Goal: Information Seeking & Learning: Learn about a topic

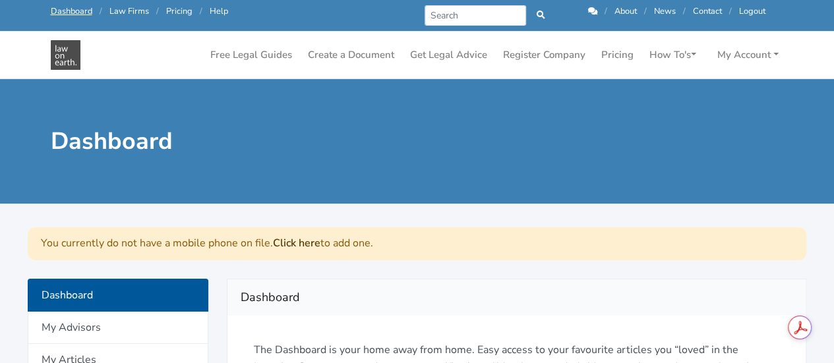
click at [406, 191] on div "Dashboard" at bounding box center [417, 141] width 834 height 125
click at [449, 53] on link "Get Legal Advice" at bounding box center [449, 55] width 88 height 26
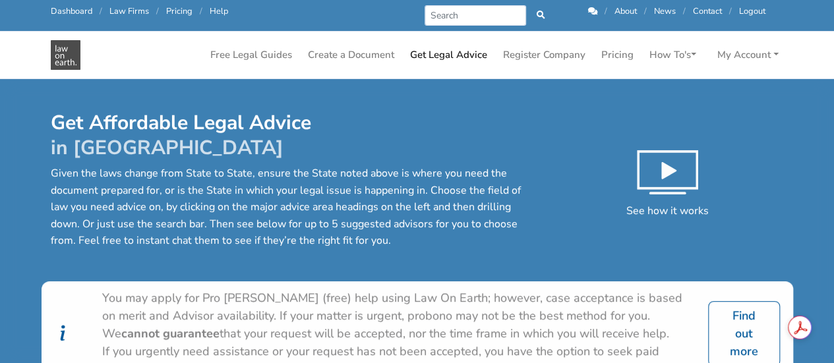
click at [368, 311] on div "You may apply for Pro [PERSON_NAME] (free) help using Law On Earth; however, ca…" at bounding box center [397, 316] width 590 height 53
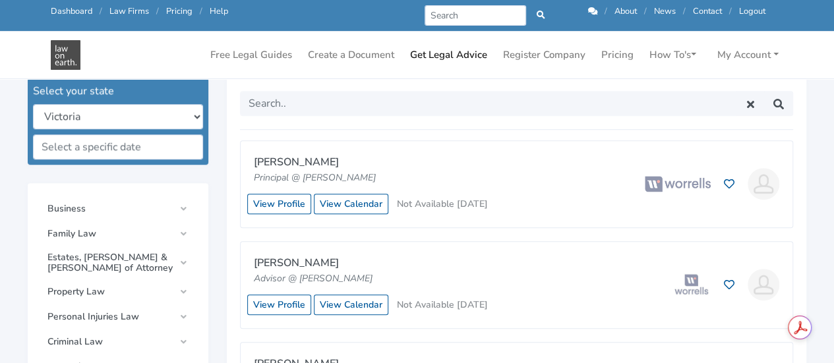
scroll to position [422, 0]
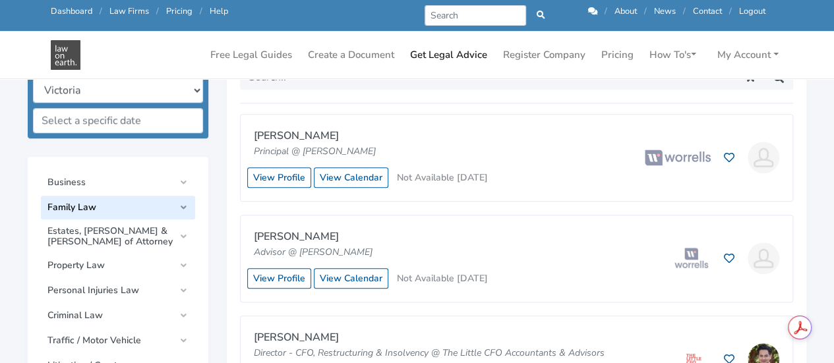
click at [185, 209] on link "Family Law" at bounding box center [118, 208] width 154 height 24
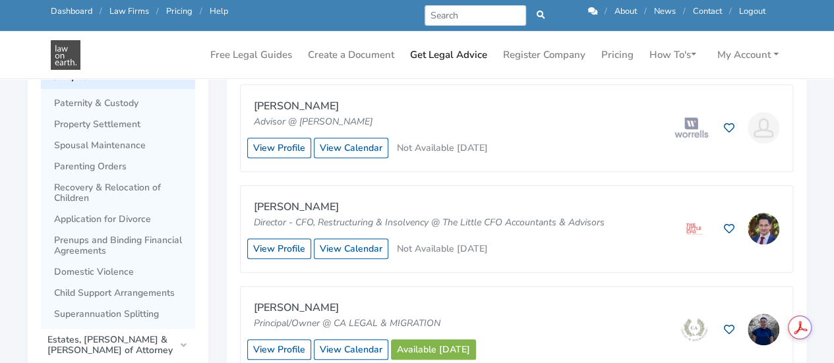
scroll to position [554, 0]
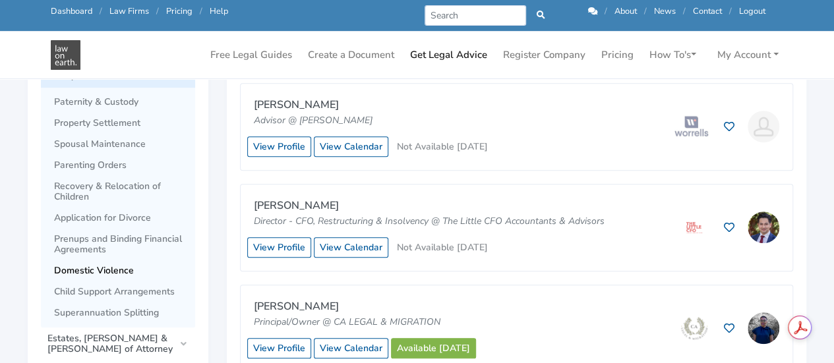
click at [111, 273] on span "Domestic Violence" at bounding box center [121, 271] width 135 height 11
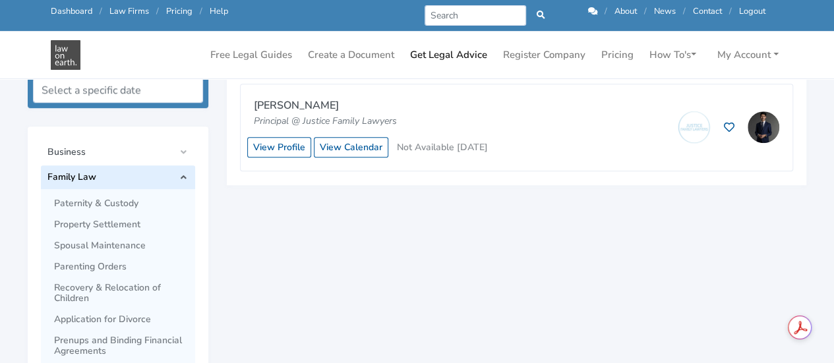
scroll to position [449, 0]
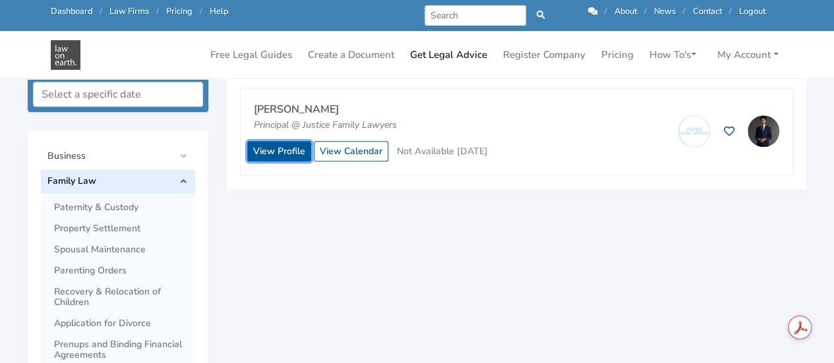
click at [275, 150] on link "View Profile" at bounding box center [279, 151] width 64 height 20
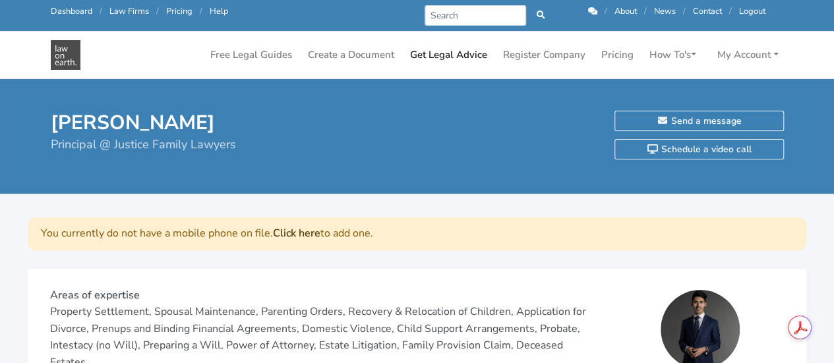
click at [412, 304] on p at bounding box center [322, 337] width 545 height 67
click at [262, 50] on link "Free Legal Guides" at bounding box center [251, 55] width 92 height 26
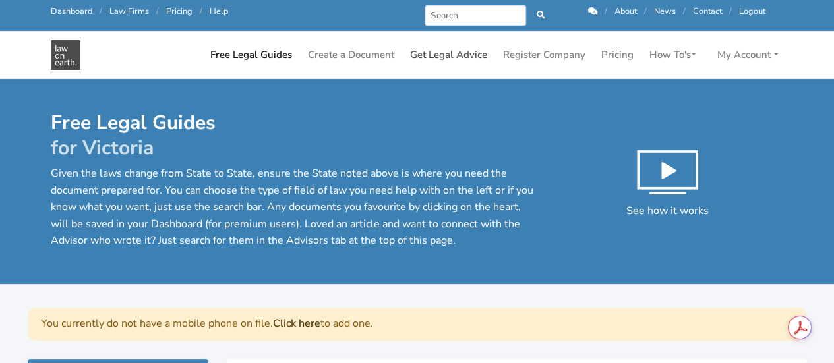
click at [452, 55] on link "Get Legal Advice" at bounding box center [449, 55] width 88 height 26
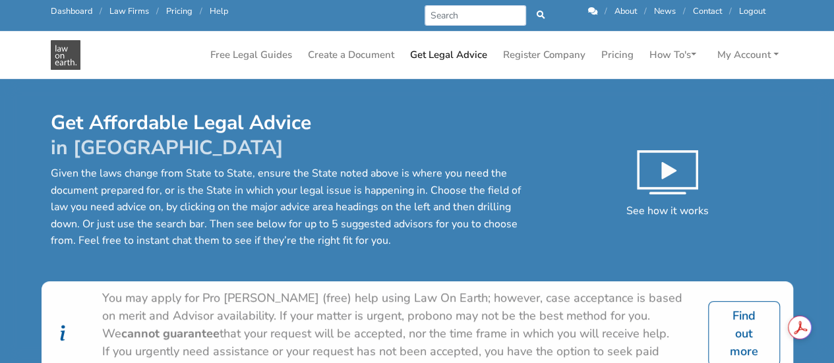
click at [421, 258] on div "Get Affordable Legal Advice in Victoria Given the laws change from State to Sta…" at bounding box center [418, 196] width 752 height 171
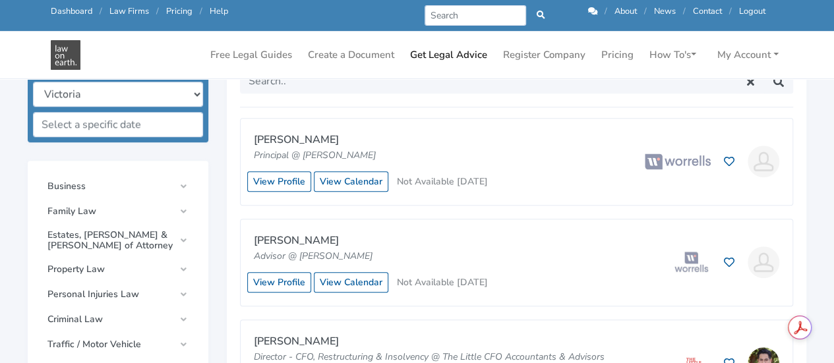
scroll to position [422, 0]
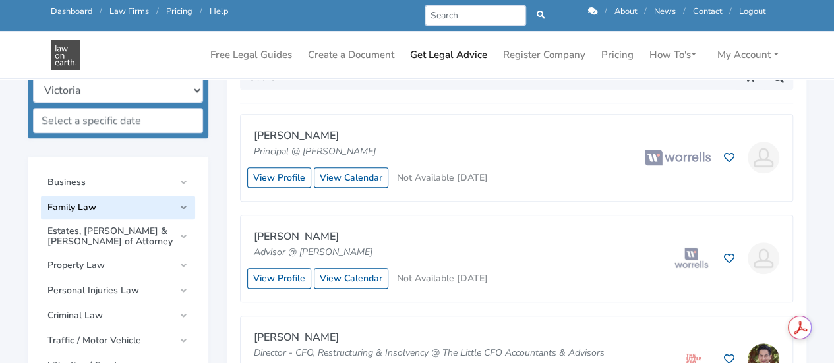
click at [144, 204] on span "Family Law" at bounding box center [110, 207] width 127 height 11
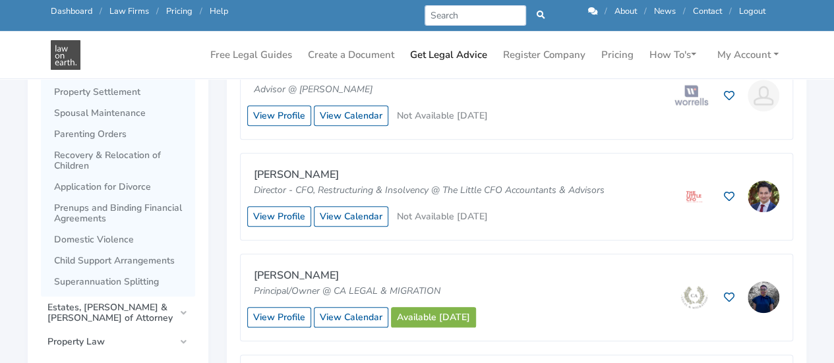
scroll to position [607, 0]
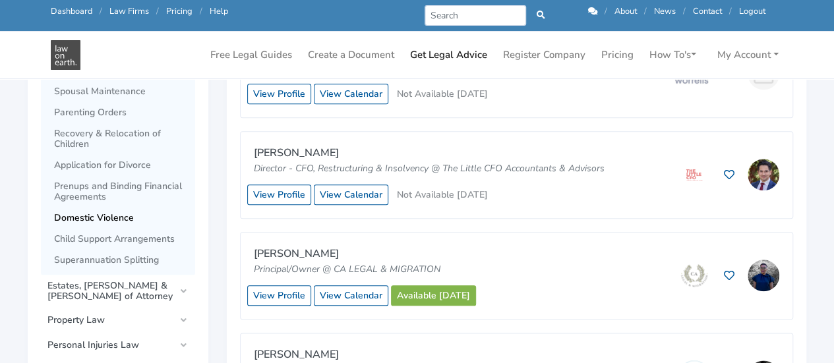
click at [116, 218] on span "Domestic Violence" at bounding box center [121, 218] width 135 height 11
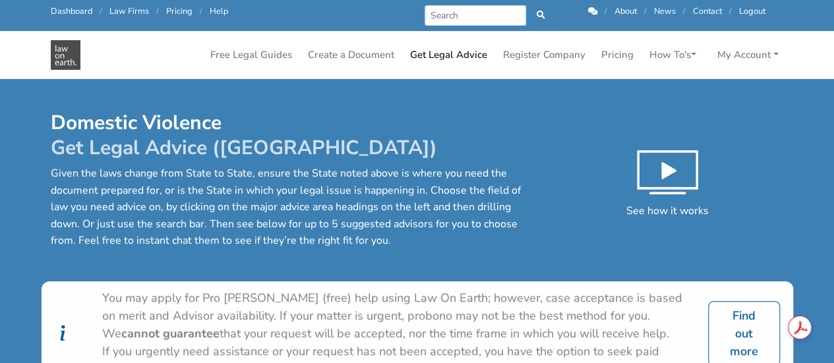
click at [288, 282] on div "You may apply for Pro [PERSON_NAME] (free) help using Law On Earth; however, ca…" at bounding box center [418, 334] width 752 height 105
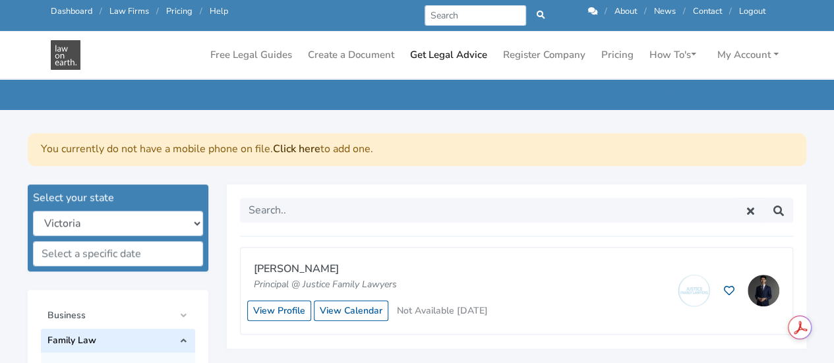
scroll to position [290, 0]
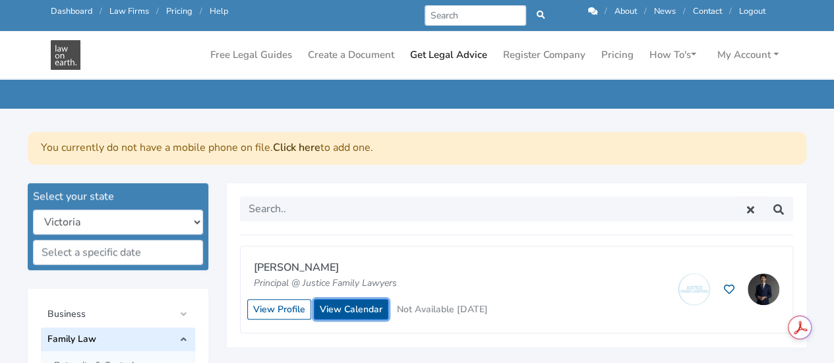
click at [354, 309] on link "View Calendar" at bounding box center [351, 309] width 75 height 20
click at [522, 188] on div "[PERSON_NAME] Principal @ Justice Family Lawyers View Profile" at bounding box center [517, 265] width 580 height 164
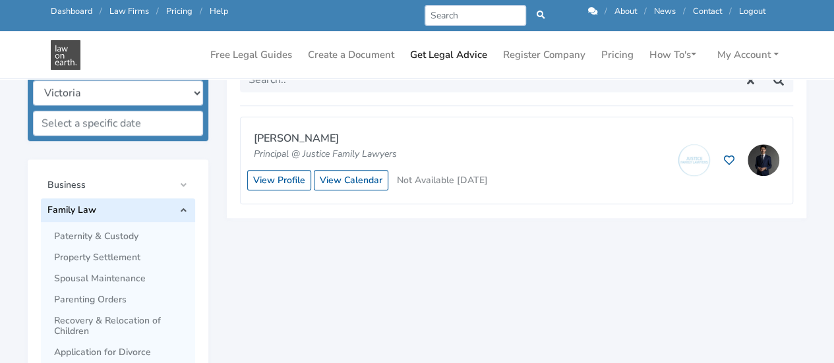
scroll to position [422, 0]
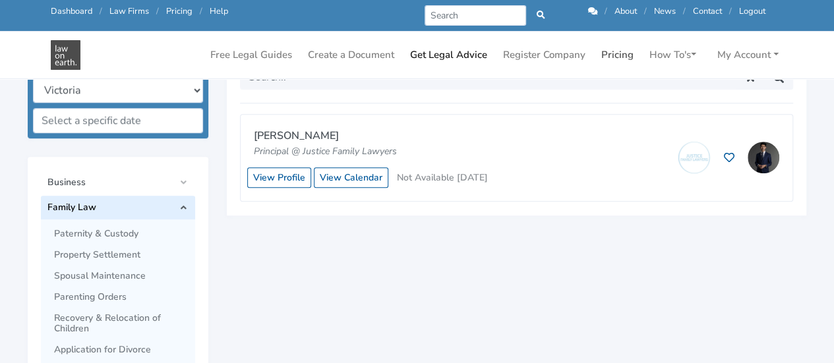
click at [615, 59] on link "Pricing" at bounding box center [617, 55] width 43 height 26
click at [241, 59] on link "Free Legal Guides" at bounding box center [251, 55] width 92 height 26
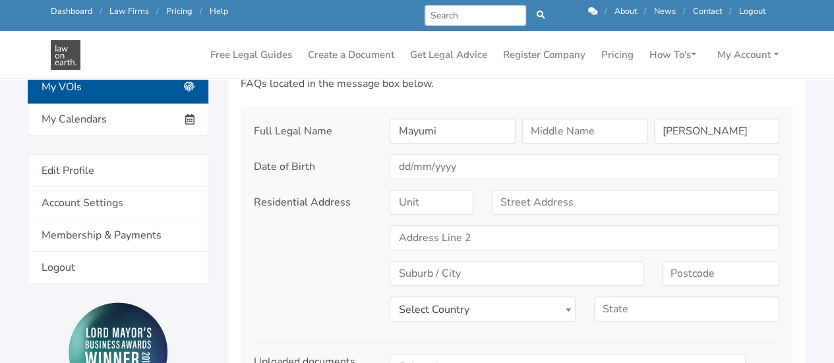
scroll to position [240, 0]
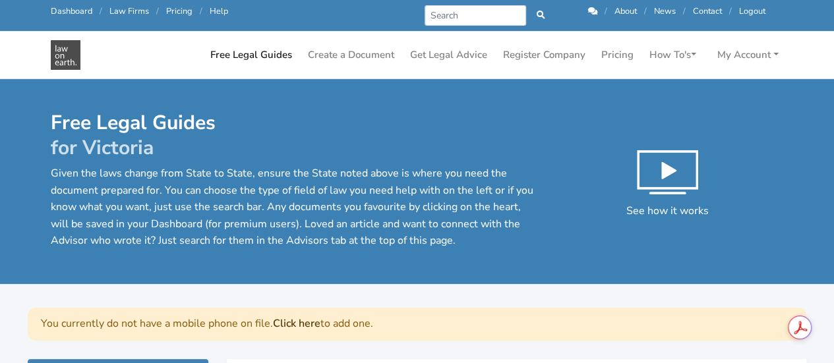
click at [265, 206] on p "Given the laws change from State to State, ensure the State noted above is wher…" at bounding box center [292, 208] width 483 height 84
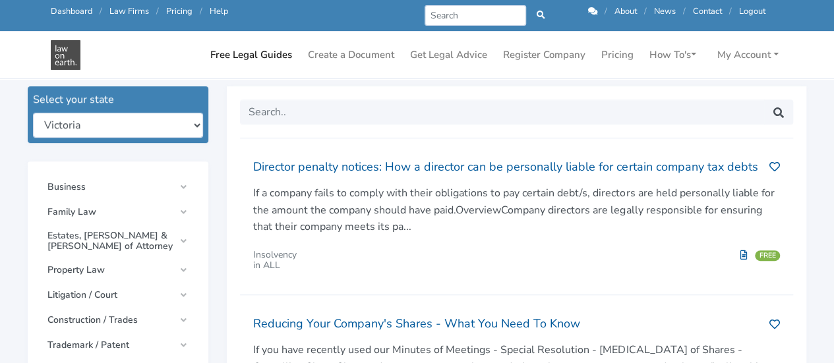
scroll to position [211, 0]
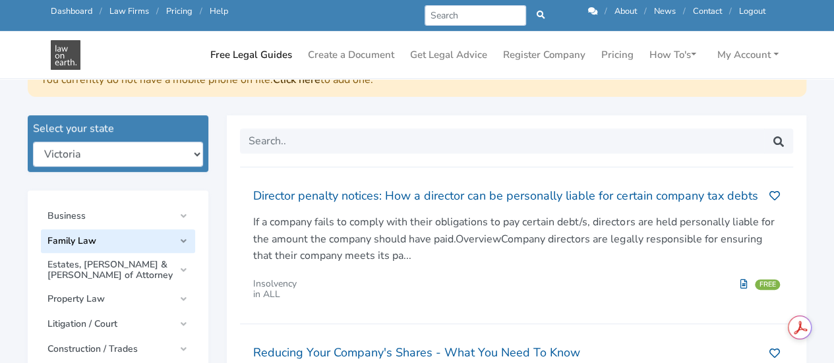
click at [88, 238] on span "Family Law" at bounding box center [110, 241] width 127 height 11
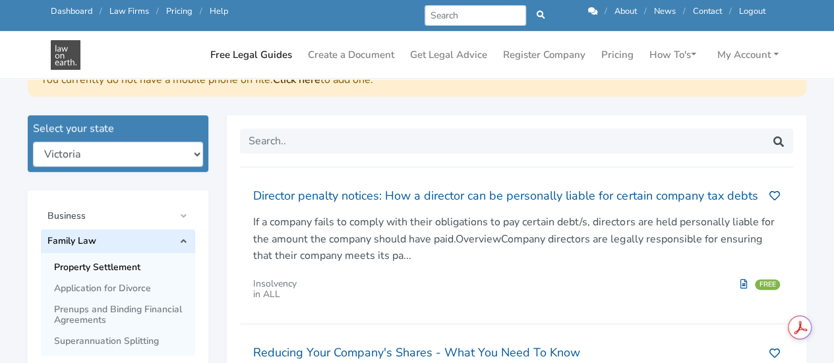
click at [95, 268] on span "Property Settlement" at bounding box center [121, 268] width 135 height 11
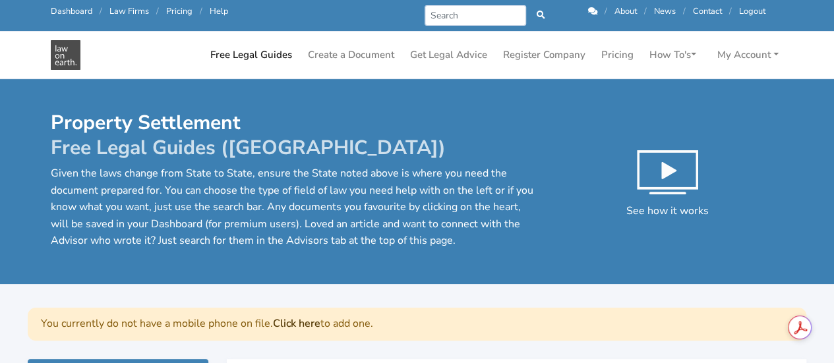
click at [410, 264] on div "Property Settlement Free Legal Guides (VIC) Given the laws change from State to…" at bounding box center [418, 196] width 752 height 171
click at [456, 53] on link "Get Legal Advice" at bounding box center [449, 55] width 88 height 26
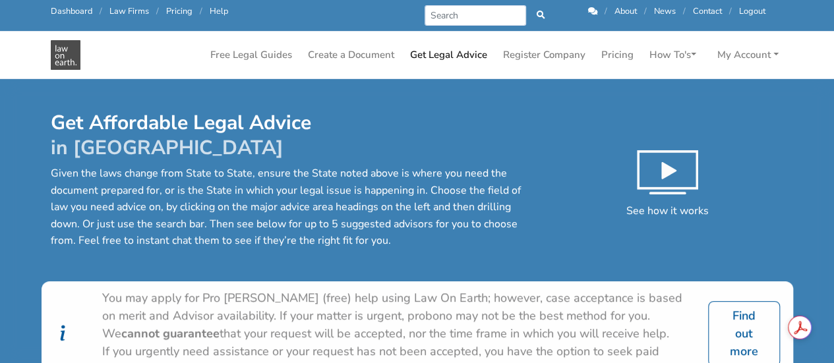
click at [393, 173] on p "Given the laws change from State to State, ensure the State noted above is wher…" at bounding box center [292, 208] width 483 height 84
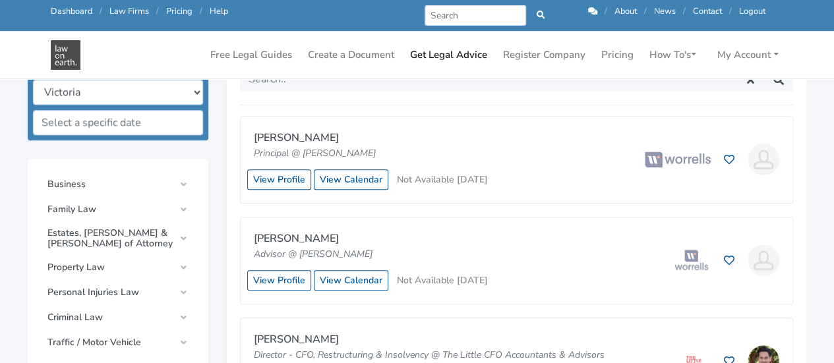
scroll to position [422, 0]
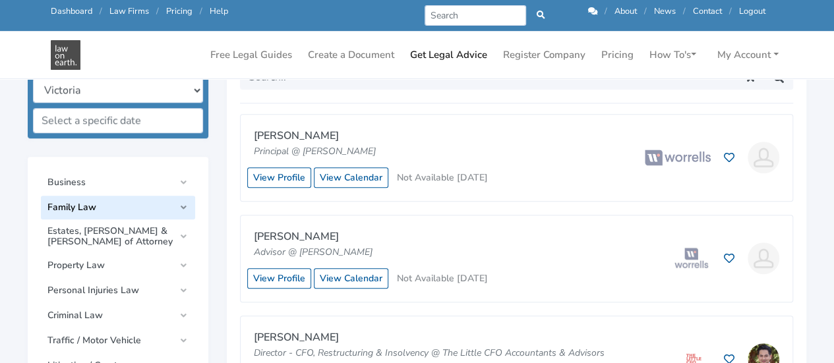
click at [156, 205] on span "Family Law" at bounding box center [110, 207] width 127 height 11
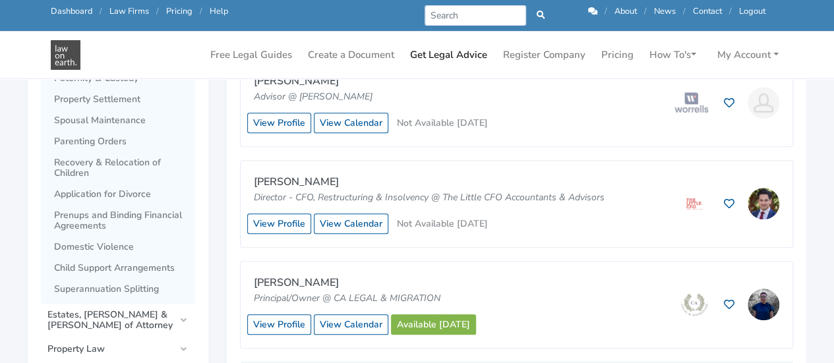
scroll to position [580, 0]
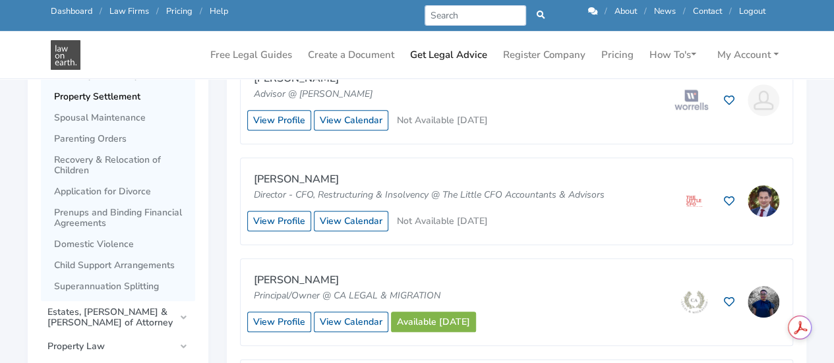
click at [119, 98] on span "Property Settlement" at bounding box center [121, 97] width 135 height 11
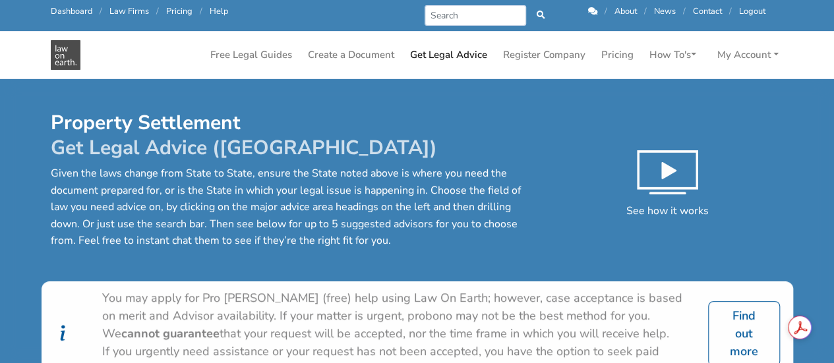
click at [390, 222] on p "Given the laws change from State to State, ensure the State noted above is wher…" at bounding box center [292, 208] width 483 height 84
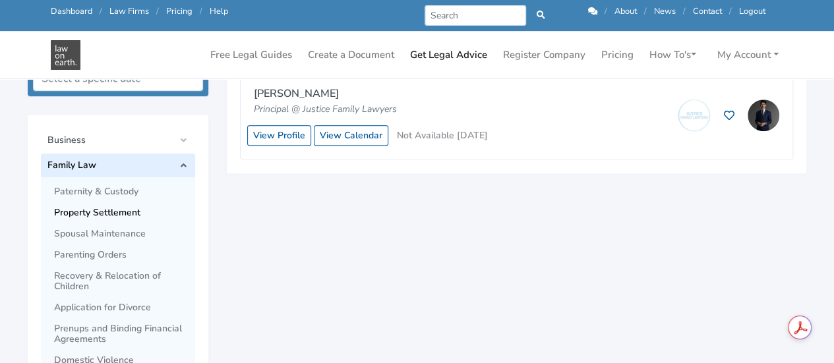
scroll to position [449, 0]
